Goal: Task Accomplishment & Management: Manage account settings

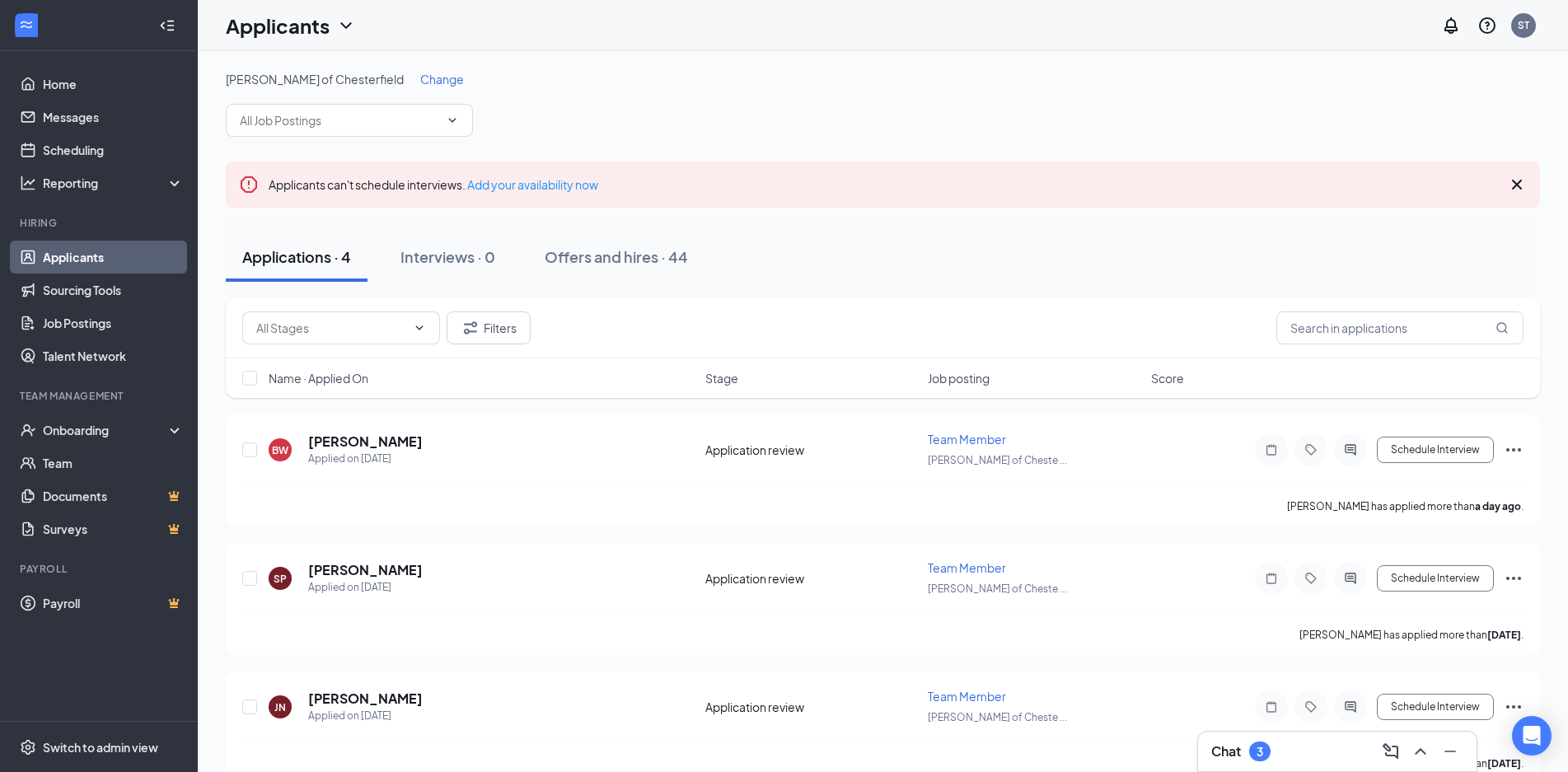
click at [1270, 734] on div "Chat 3 [PERSON_NAME] of Chesterfield Change Applicants can't schedule interview…" at bounding box center [882, 491] width 1370 height 880
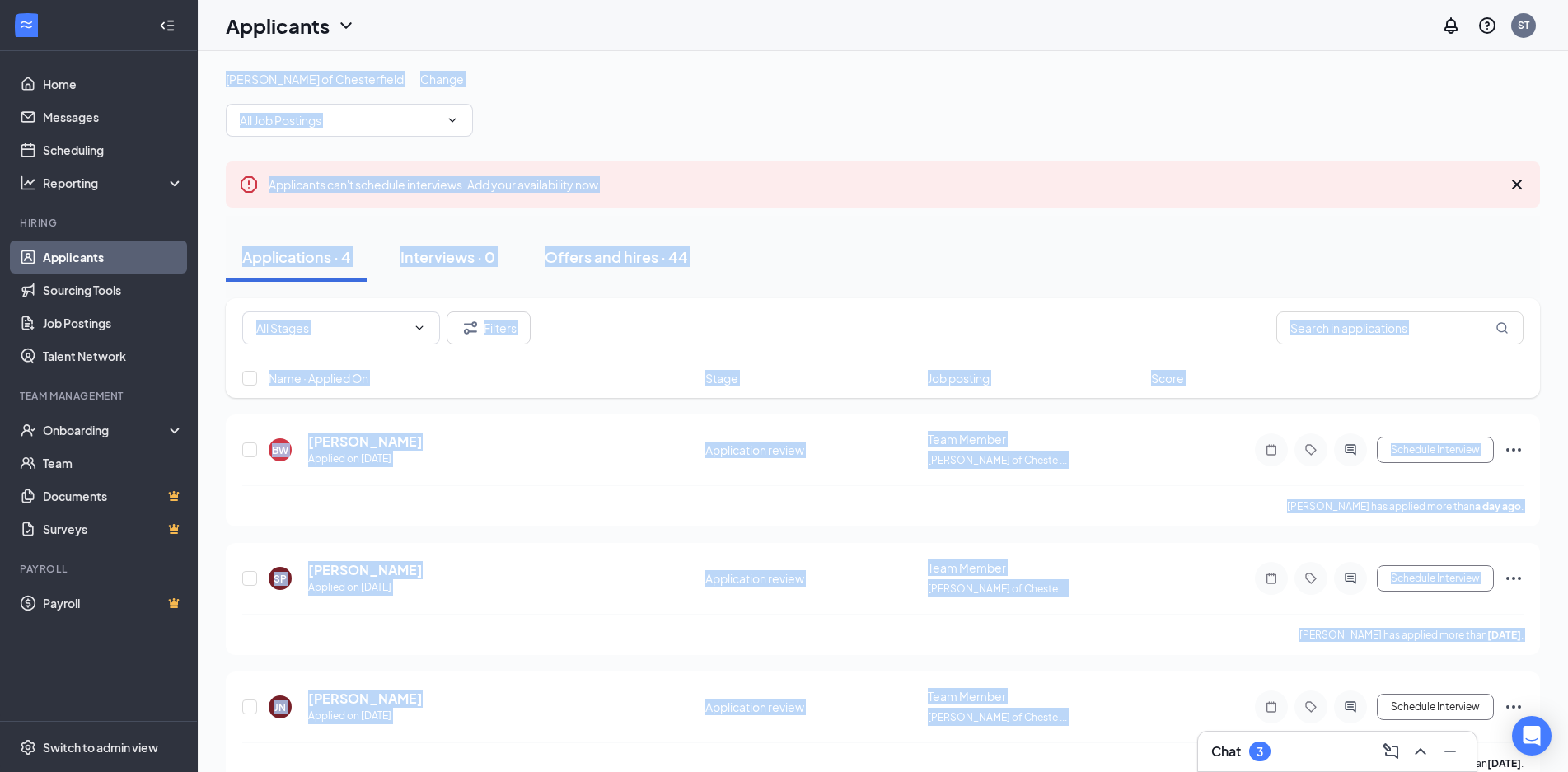
click at [1279, 746] on div "Chat 3" at bounding box center [1337, 751] width 252 height 26
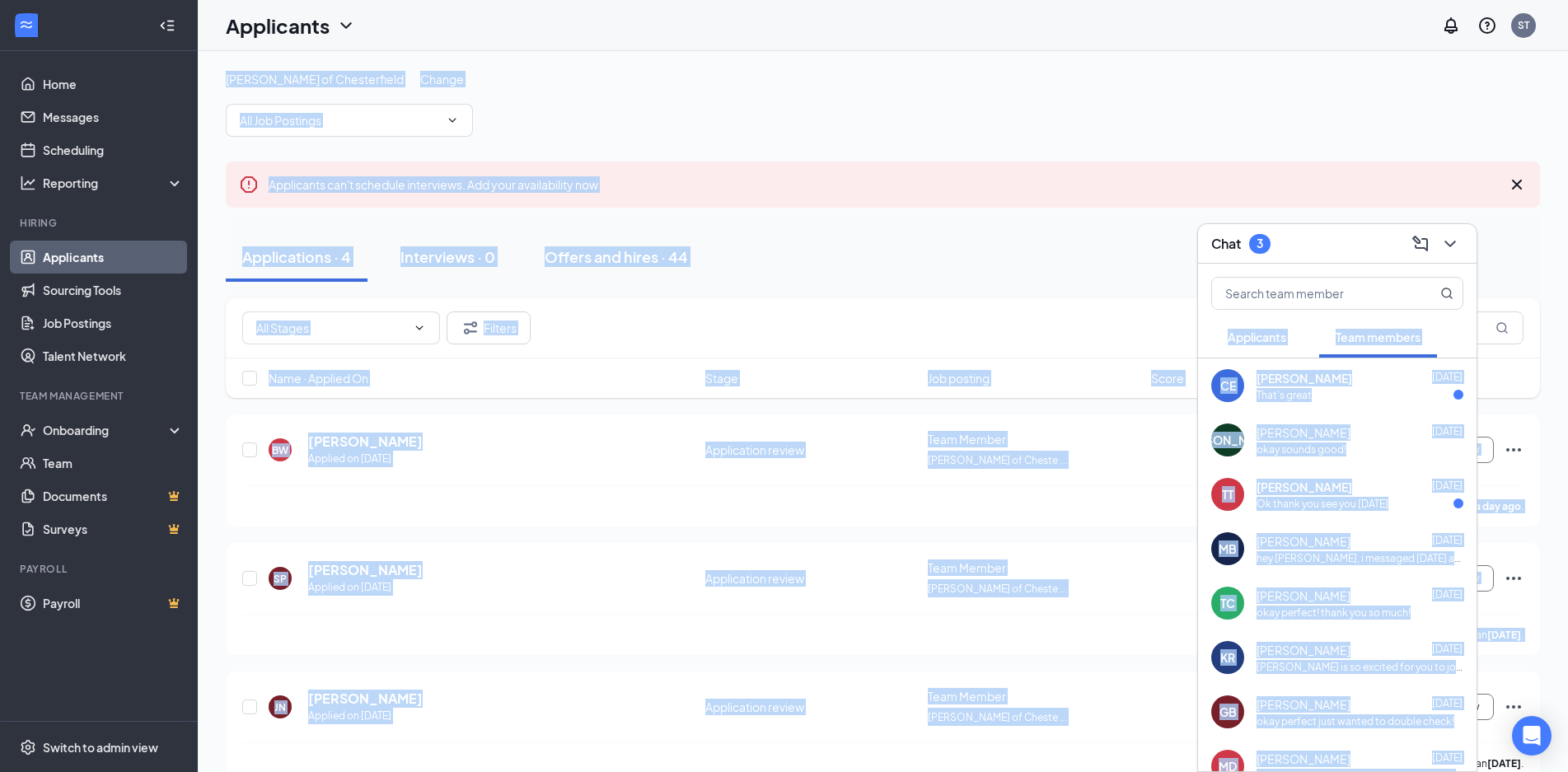
click at [1157, 239] on div "Applications · 4 Interviews · 0 Offers and hires · 44" at bounding box center [882, 257] width 1314 height 49
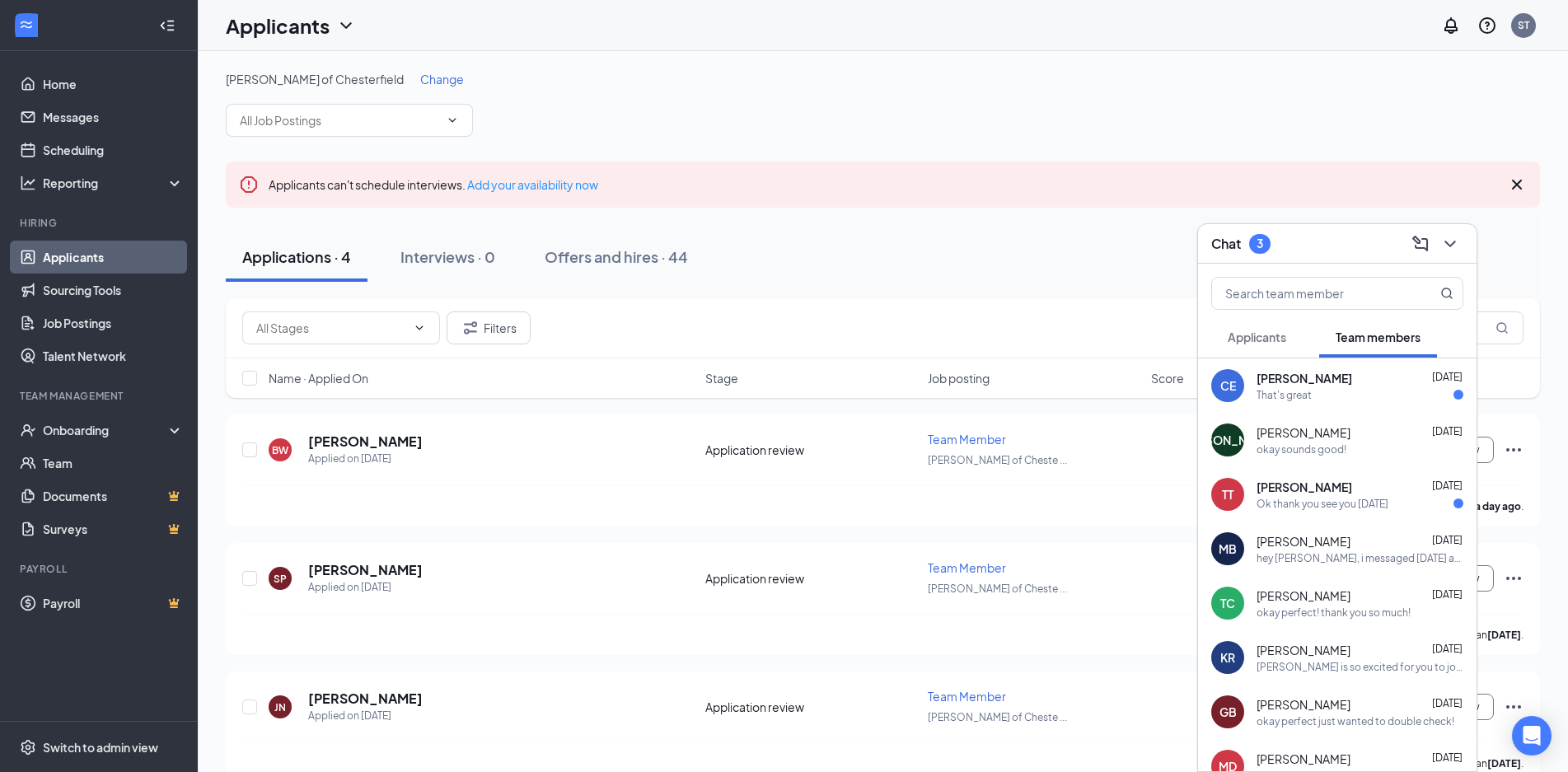
click at [412, 77] on div "[PERSON_NAME] of Chesterfield Change" at bounding box center [882, 78] width 1314 height 16
click at [1355, 309] on span at bounding box center [1337, 293] width 252 height 33
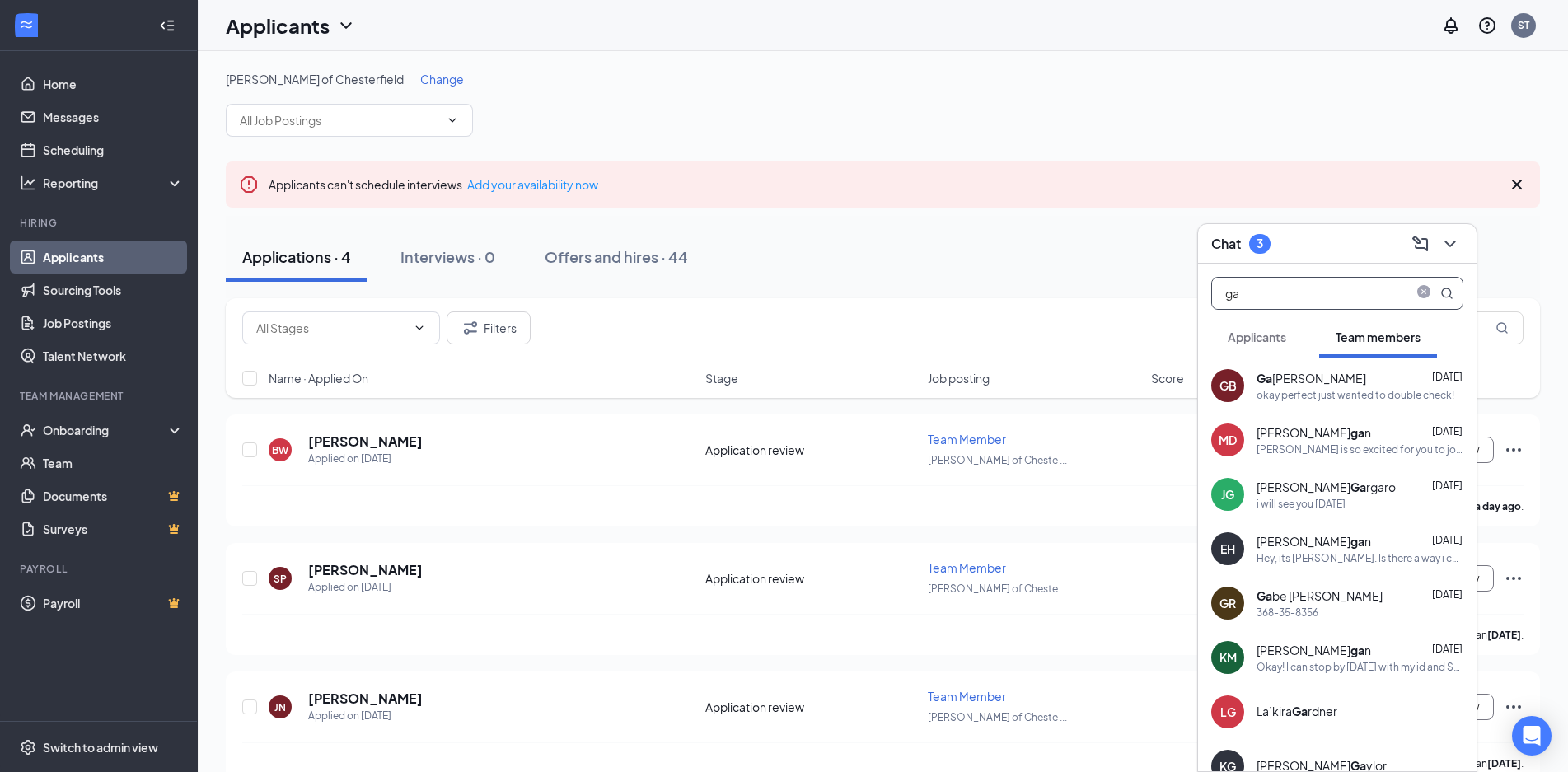
type input "g"
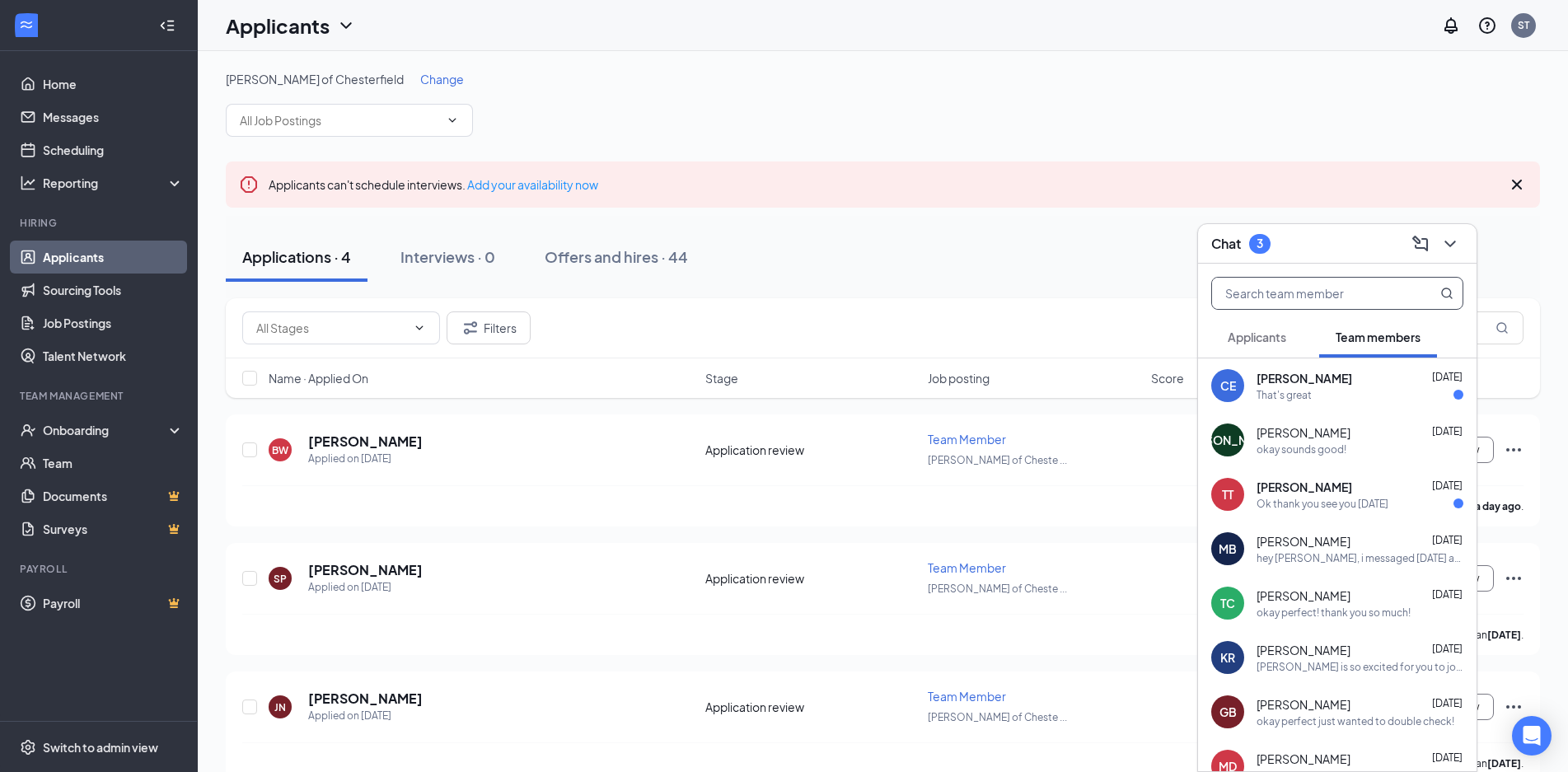
click at [862, 77] on div "[PERSON_NAME] of Chesterfield Change" at bounding box center [882, 78] width 1314 height 16
click at [1288, 344] on button "Applicants" at bounding box center [1257, 337] width 91 height 42
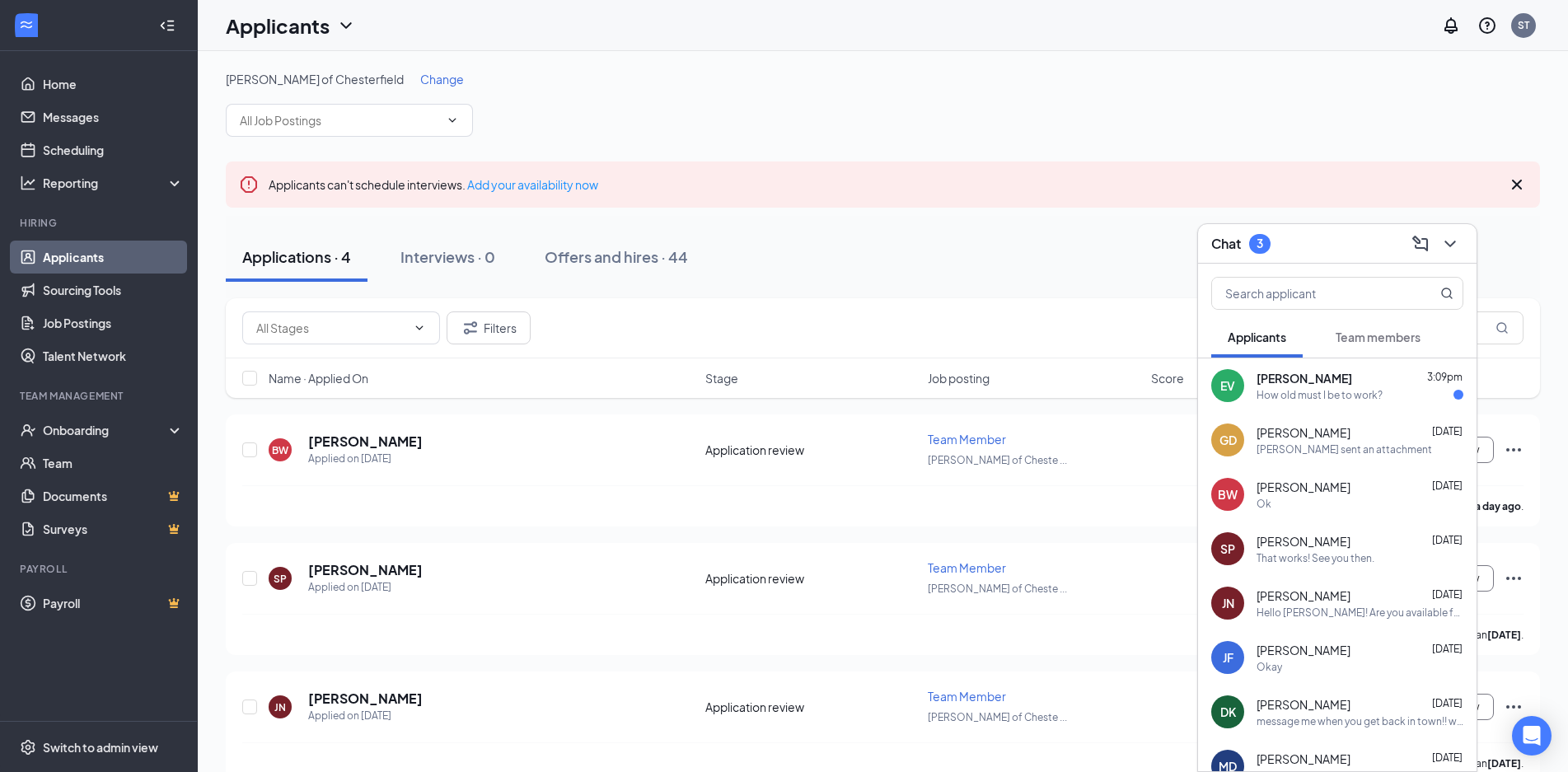
click at [1330, 433] on div "Gail Donovan Sep 14" at bounding box center [1360, 432] width 207 height 16
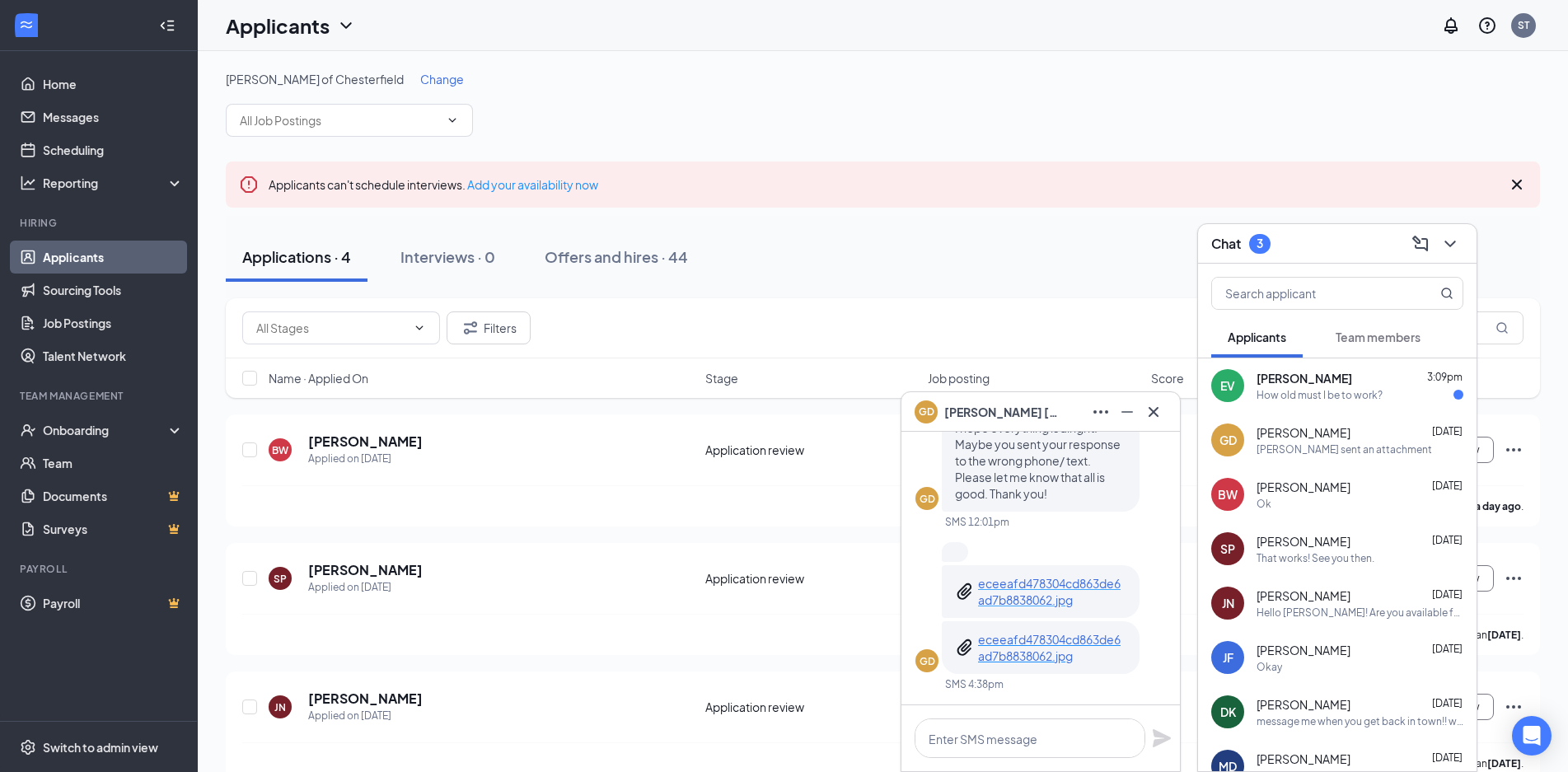
click at [1033, 588] on p "eceeafd478304cd863de6ad7b8838062.jpg" at bounding box center [1052, 592] width 148 height 33
click at [1025, 663] on p "eceeafd478304cd863de6ad7b8838062.jpg" at bounding box center [1052, 648] width 148 height 33
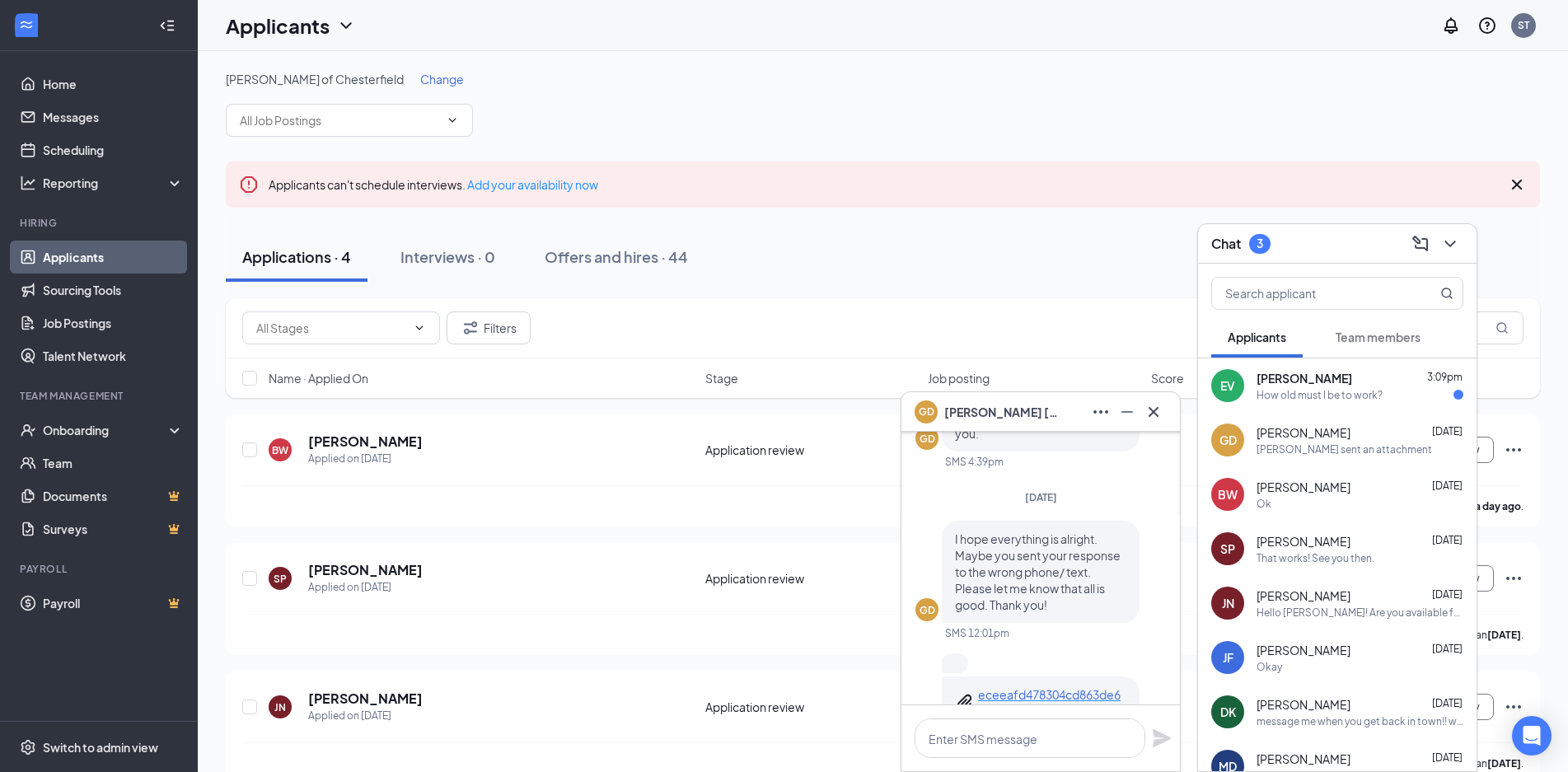
scroll to position [-82, 0]
